Goal: Task Accomplishment & Management: Manage account settings

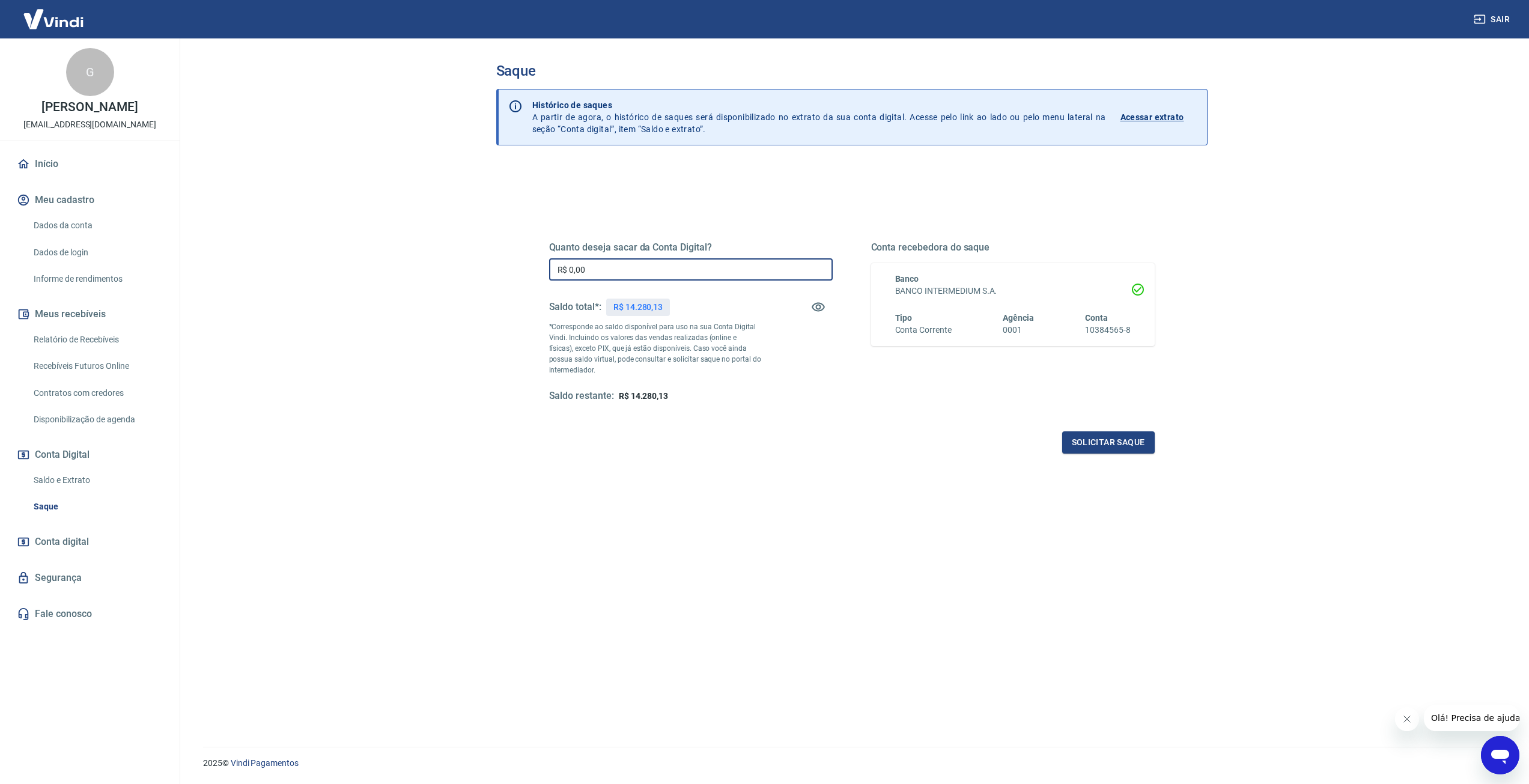
click at [586, 273] on input "R$ 0,00" at bounding box center [691, 269] width 284 height 22
type input "R$ 14.280,13"
click at [1105, 451] on button "Solicitar saque" at bounding box center [1108, 442] width 92 height 22
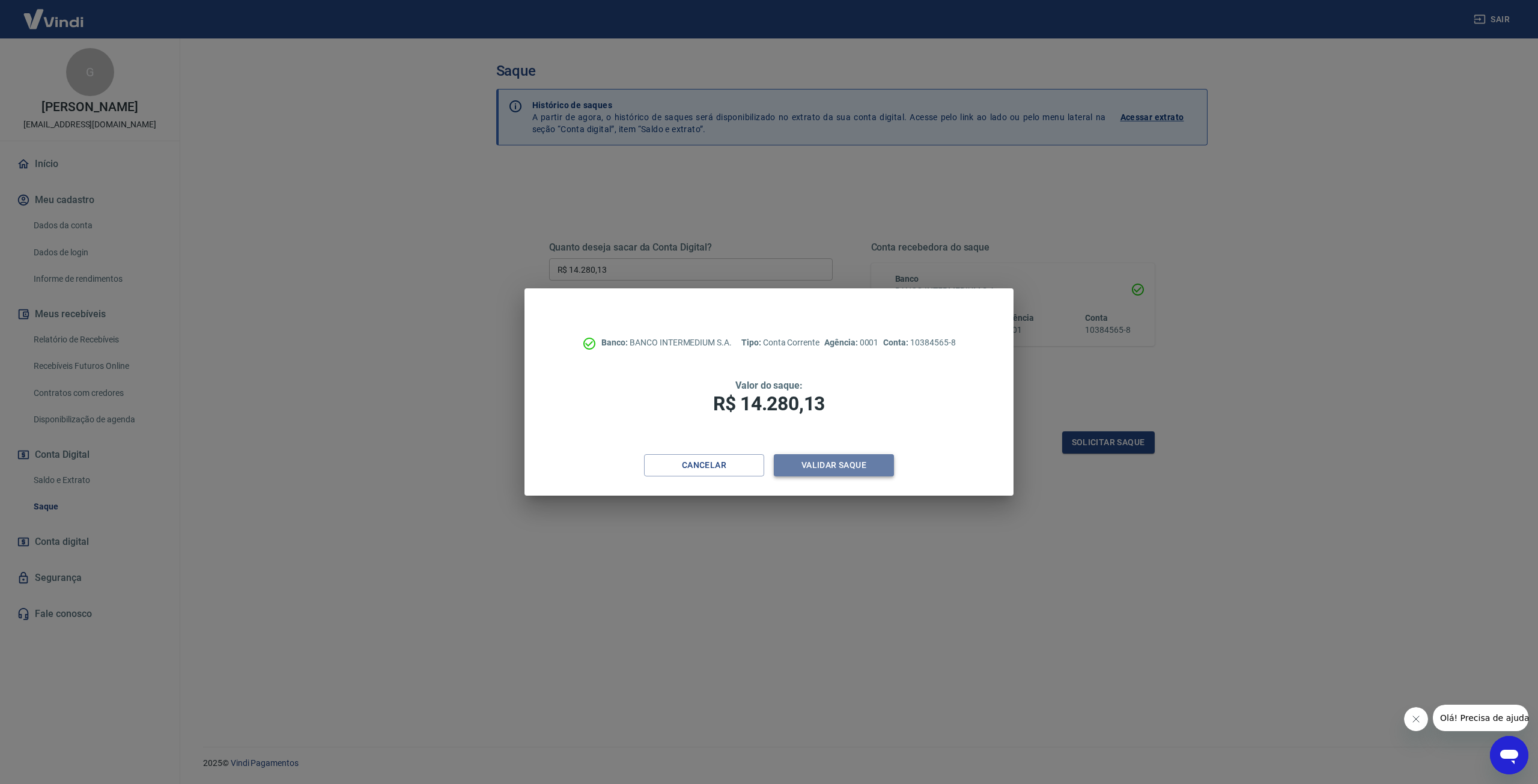
click at [841, 468] on button "Validar saque" at bounding box center [834, 465] width 120 height 22
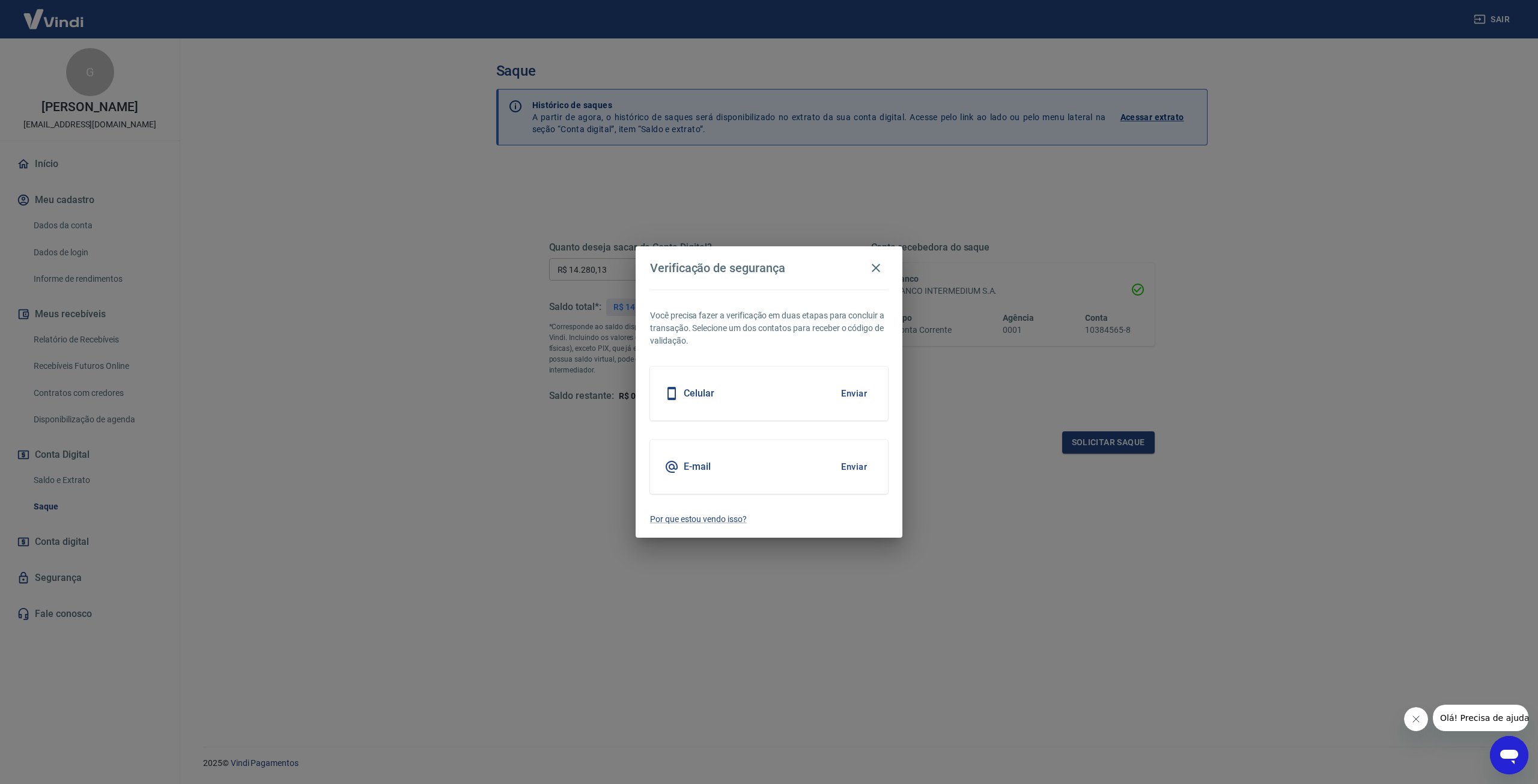
click at [852, 392] on button "Enviar" at bounding box center [854, 393] width 39 height 25
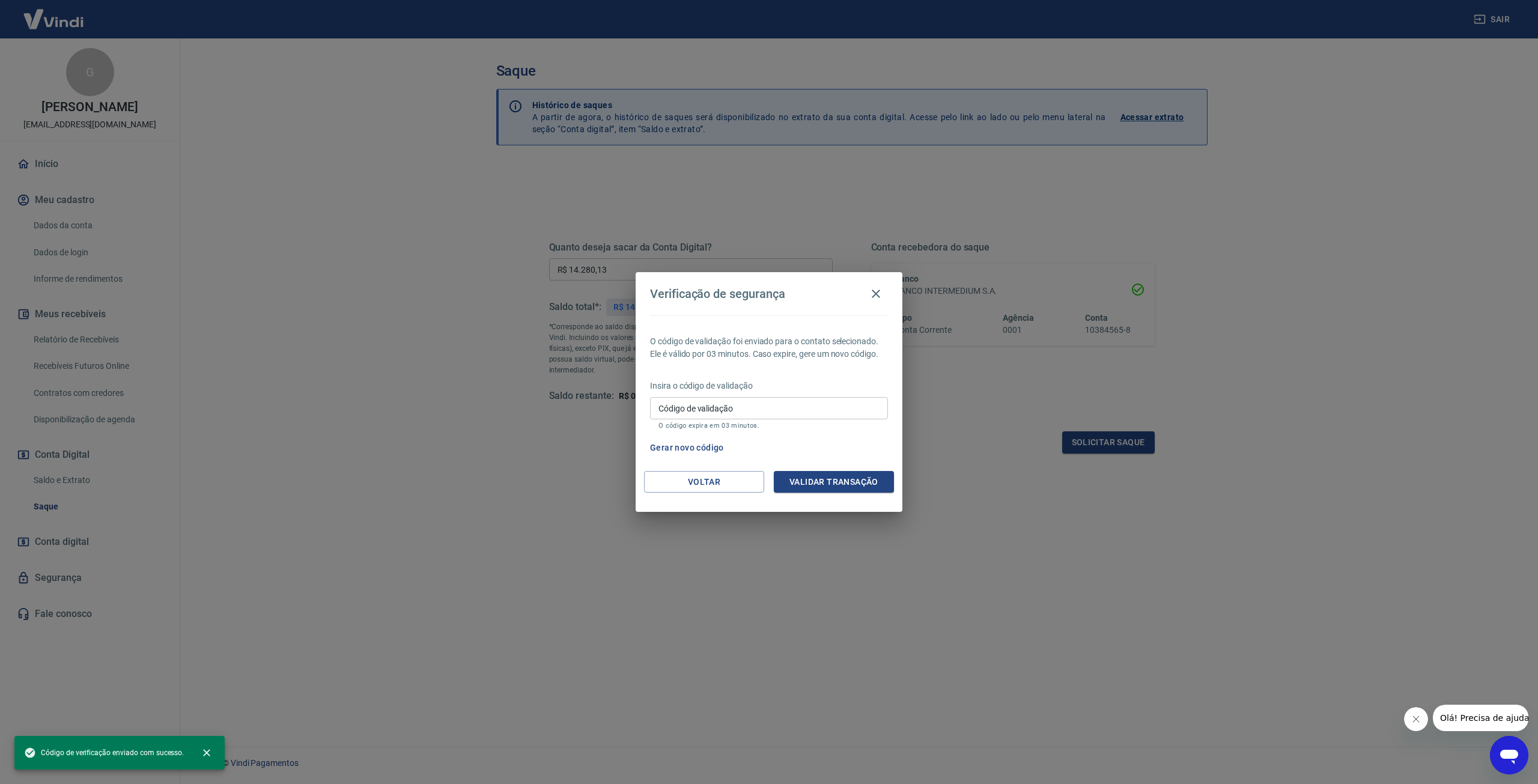
click at [826, 416] on input "Código de validação" at bounding box center [769, 408] width 238 height 22
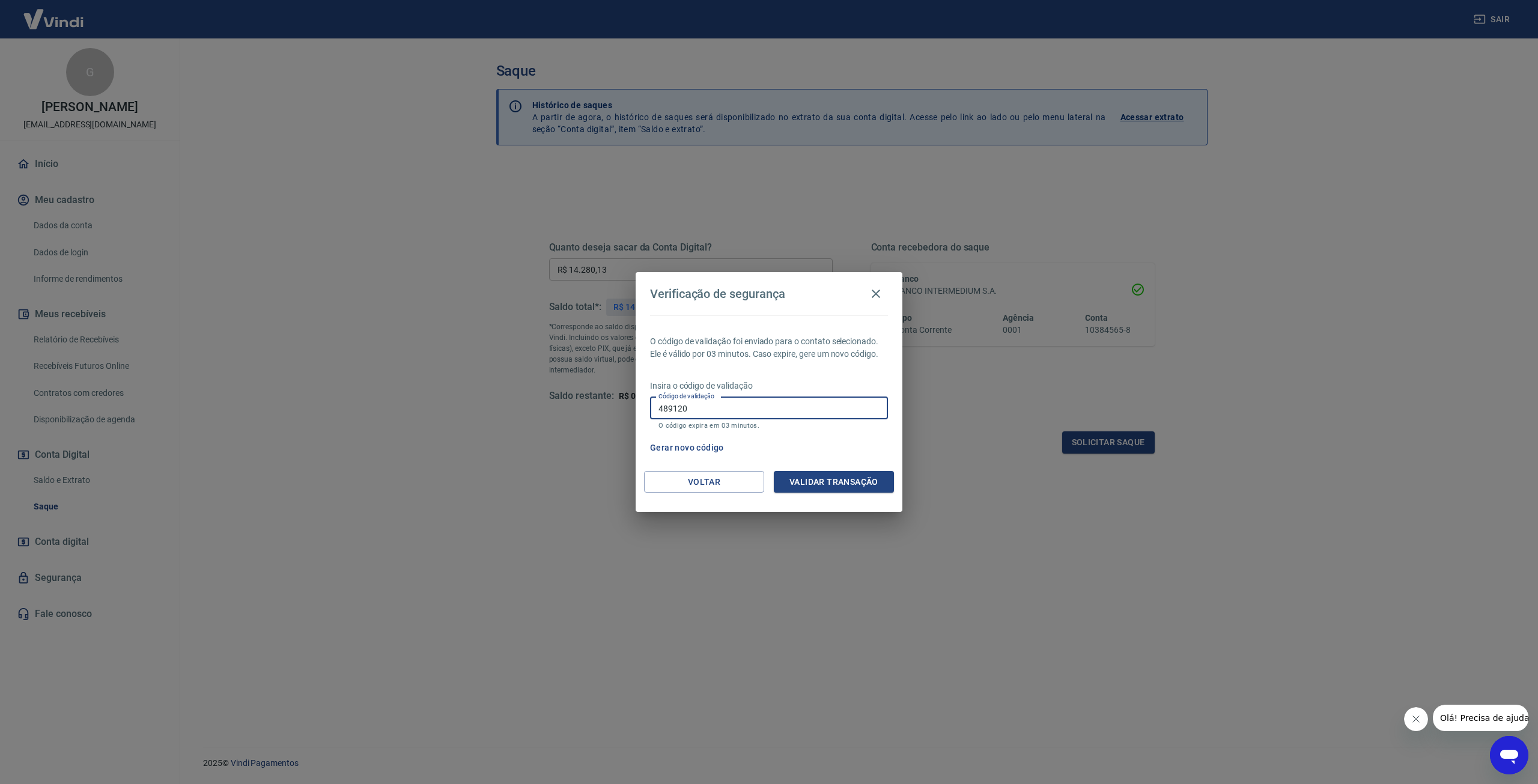
type input "489120"
click at [817, 481] on button "Validar transação" at bounding box center [834, 482] width 120 height 22
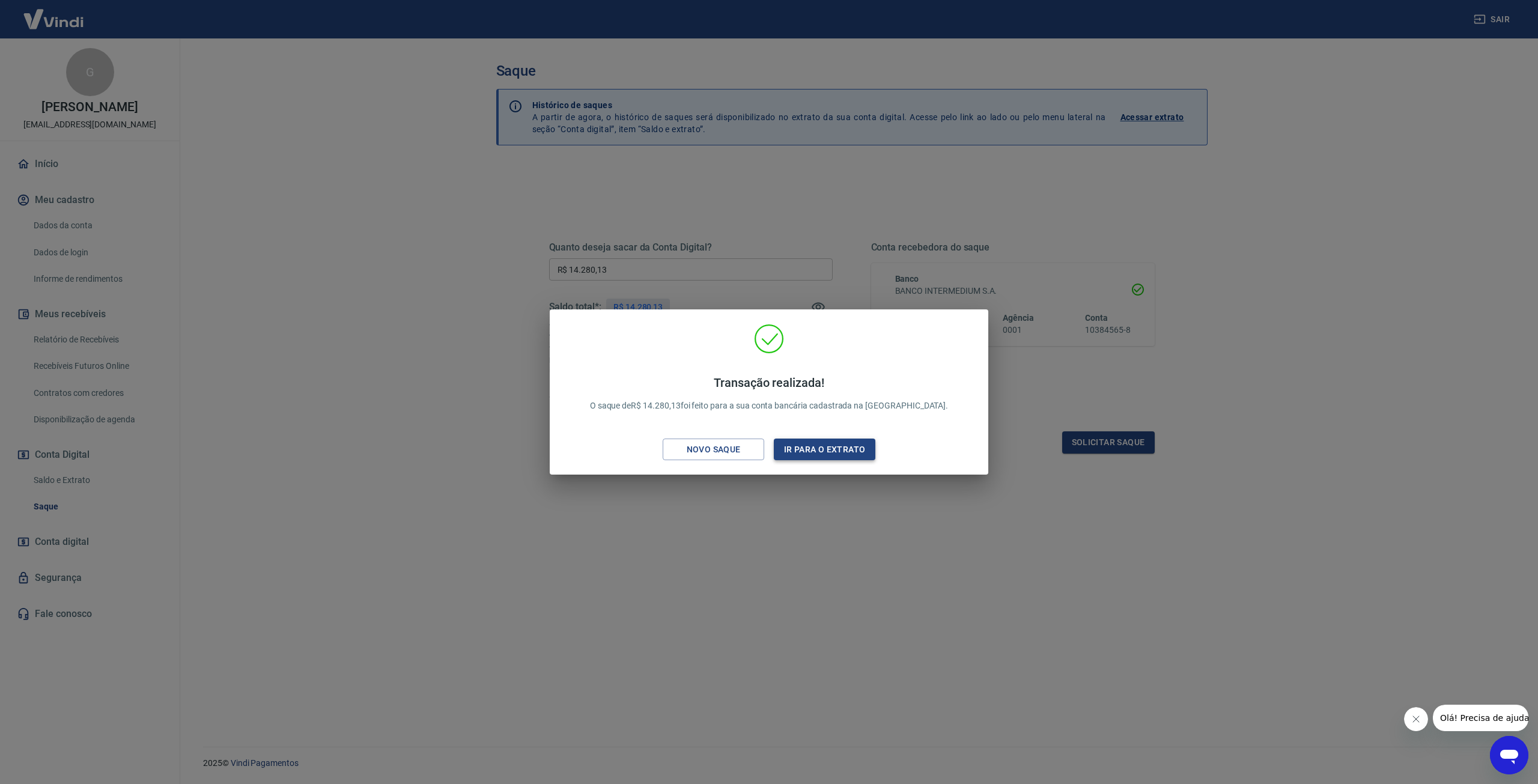
click at [829, 450] on button "Ir para o extrato" at bounding box center [825, 449] width 101 height 22
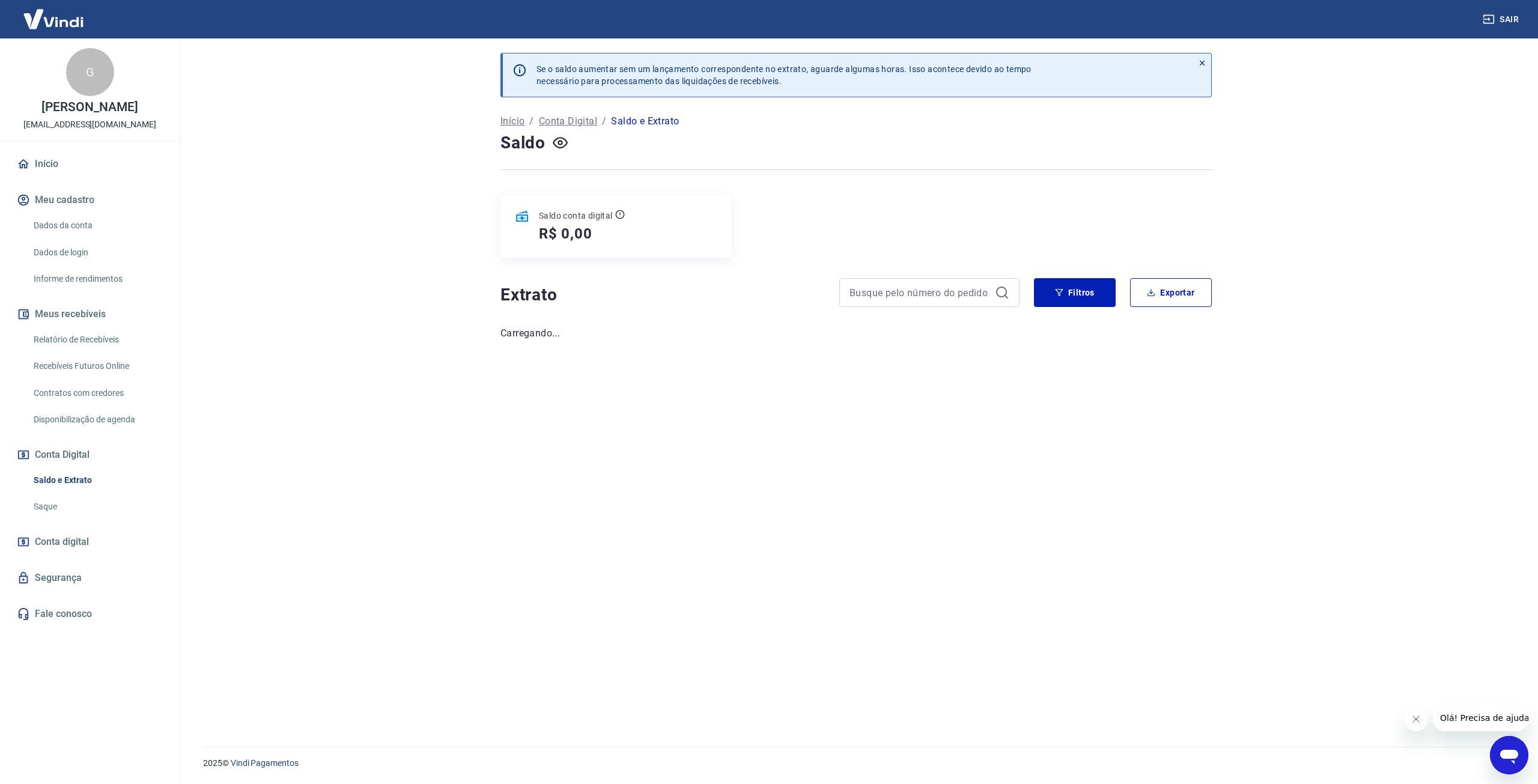
click at [54, 164] on link "Início" at bounding box center [90, 164] width 151 height 27
